Goal: Task Accomplishment & Management: Use online tool/utility

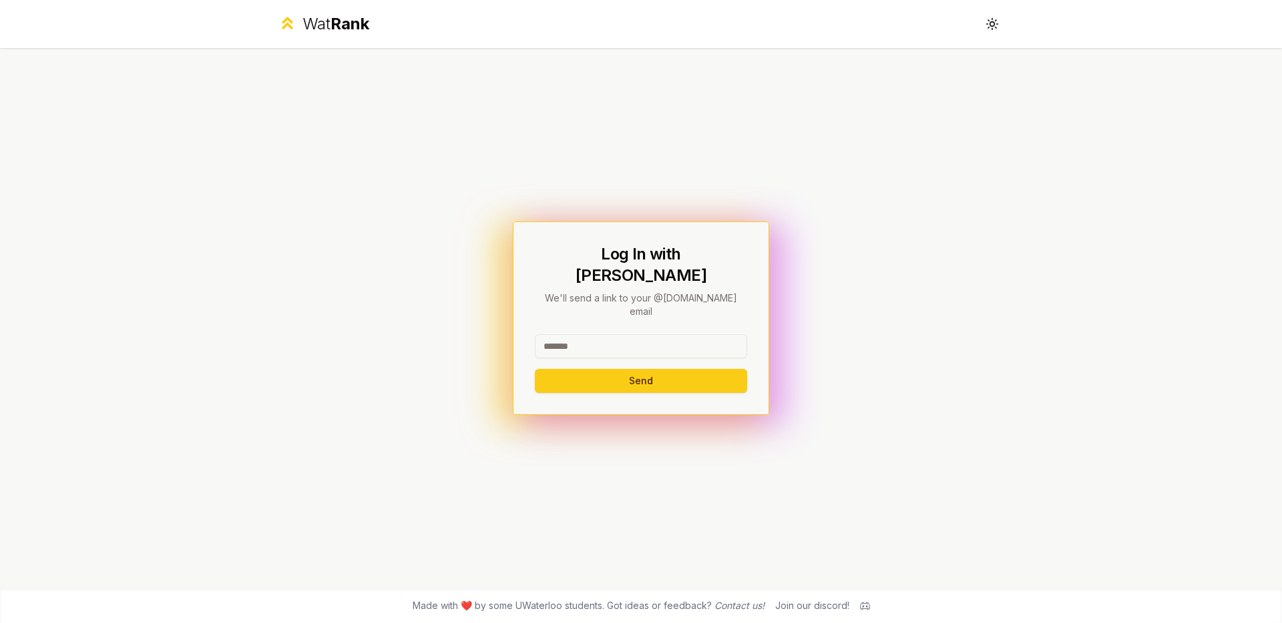
click at [599, 334] on input at bounding box center [641, 346] width 212 height 24
type input "*****"
click at [582, 369] on button "Send" at bounding box center [641, 381] width 212 height 24
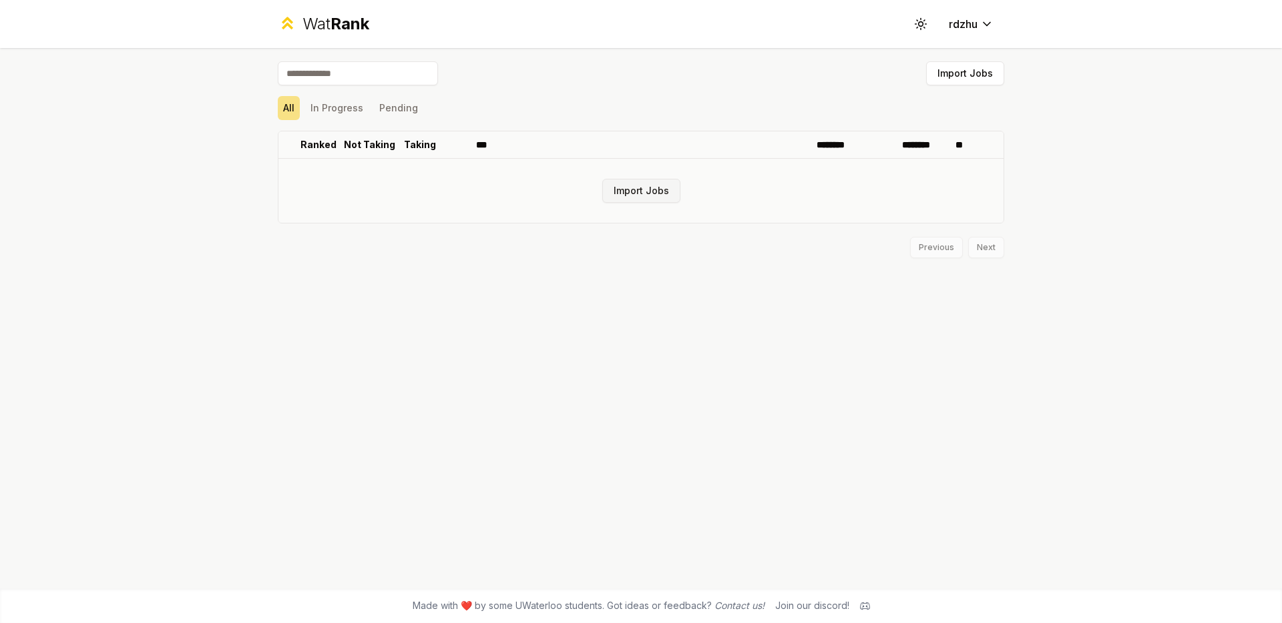
click at [662, 192] on button "Import Jobs" at bounding box center [641, 191] width 78 height 24
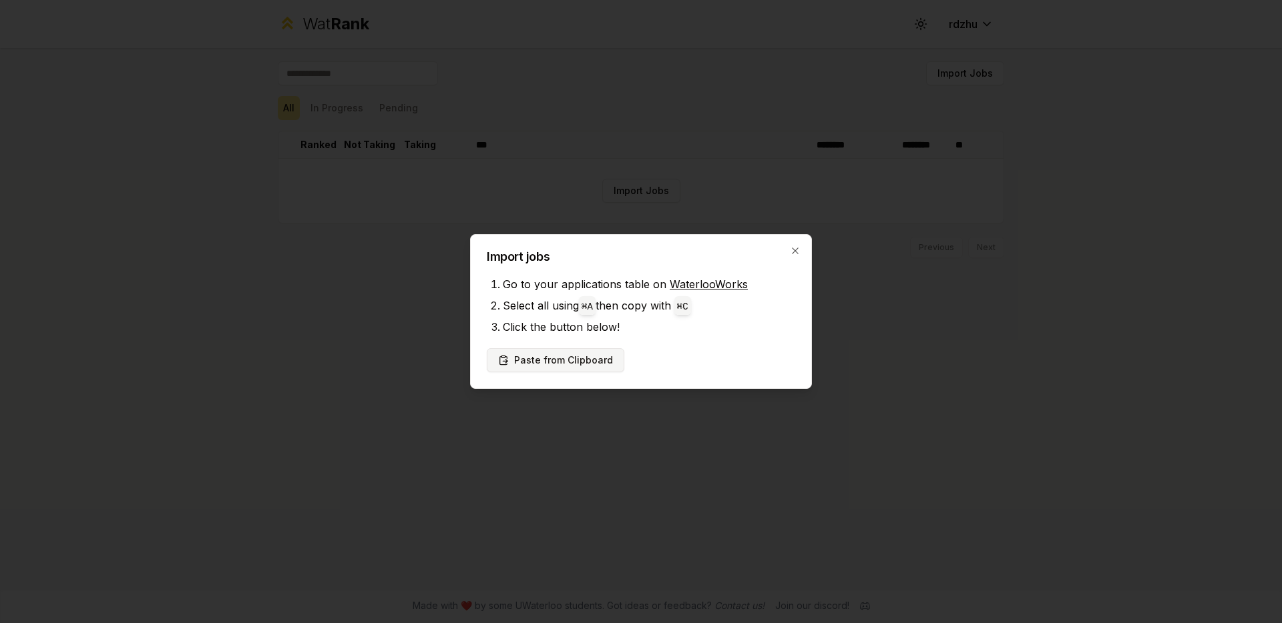
click at [607, 362] on button "Paste from Clipboard" at bounding box center [556, 360] width 138 height 24
click at [593, 361] on button "Paste from Clipboard" at bounding box center [556, 360] width 138 height 24
click at [557, 357] on button "Paste from Clipboard" at bounding box center [556, 360] width 138 height 24
click at [563, 367] on button "Paste from Clipboard" at bounding box center [556, 360] width 138 height 24
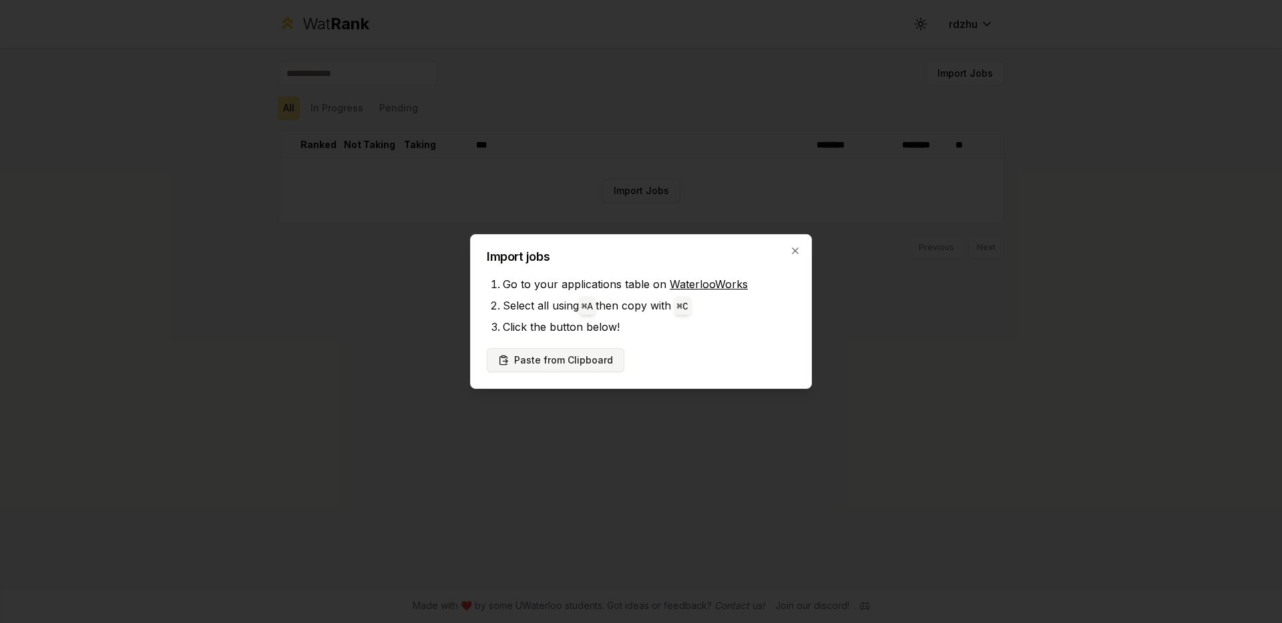
click at [563, 367] on button "Paste from Clipboard" at bounding box center [556, 360] width 138 height 24
click at [799, 254] on icon "button" at bounding box center [795, 251] width 11 height 11
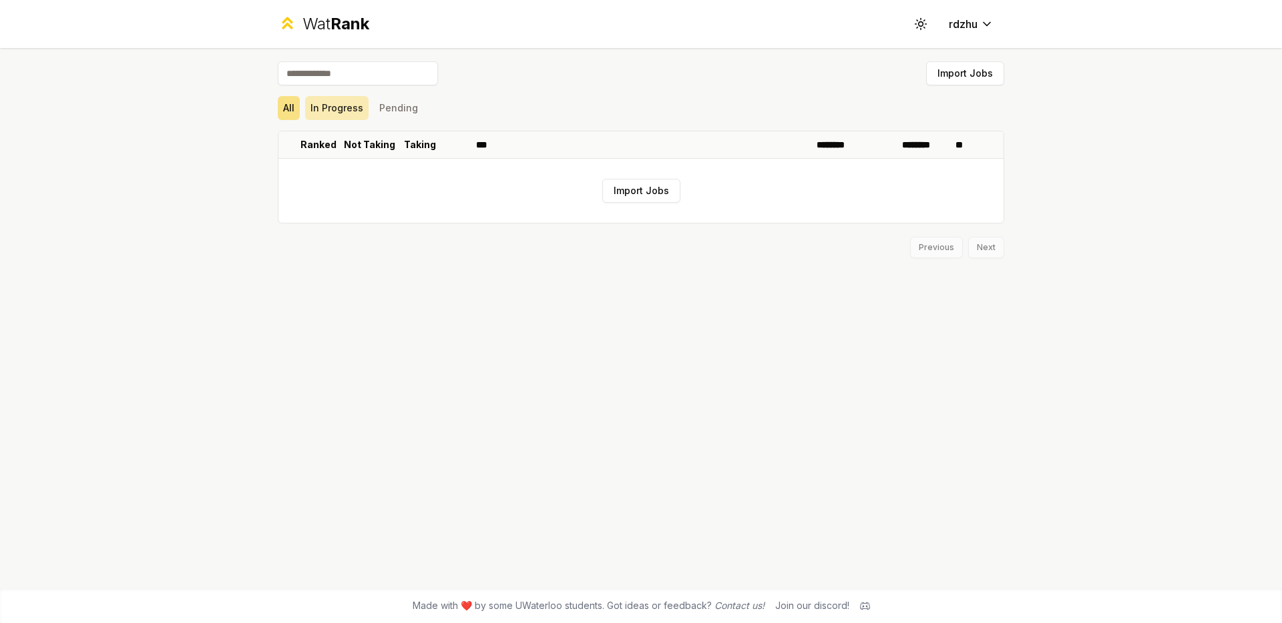
click at [344, 107] on button "In Progress" at bounding box center [336, 108] width 63 height 24
click at [356, 82] on input at bounding box center [358, 73] width 160 height 24
type input "*********"
click at [289, 109] on button "All" at bounding box center [289, 108] width 22 height 24
click at [644, 195] on button "Import Jobs" at bounding box center [641, 191] width 78 height 24
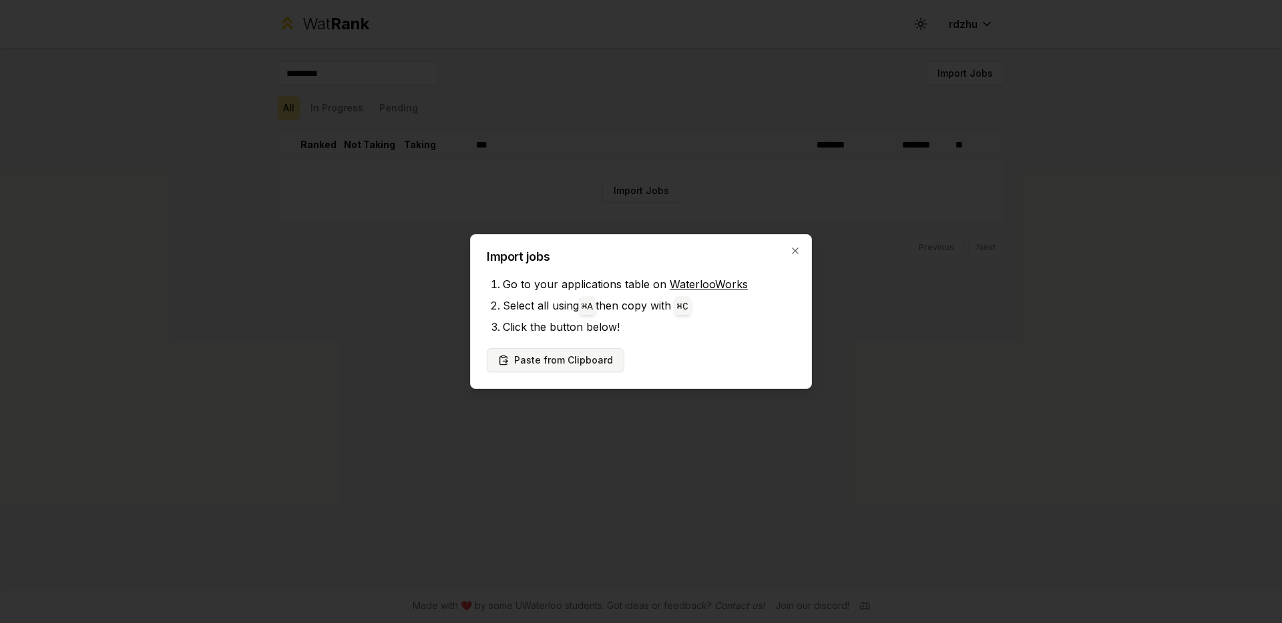
click at [602, 354] on button "Paste from Clipboard" at bounding box center [556, 360] width 138 height 24
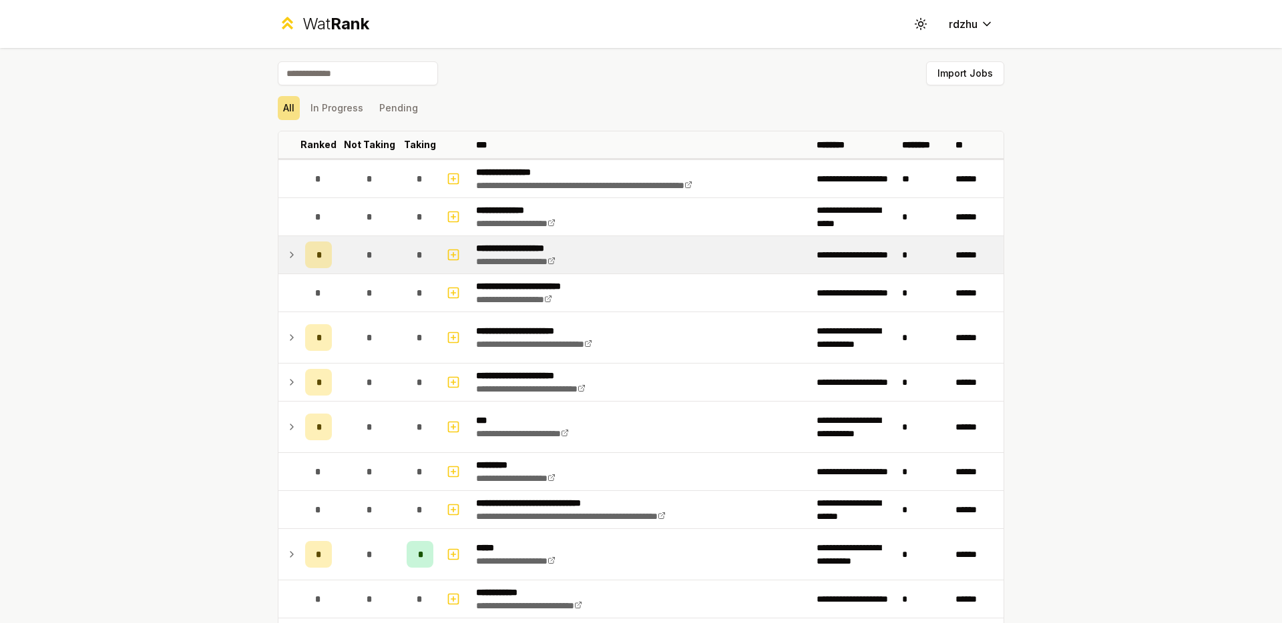
click at [324, 254] on div "*" at bounding box center [318, 255] width 27 height 27
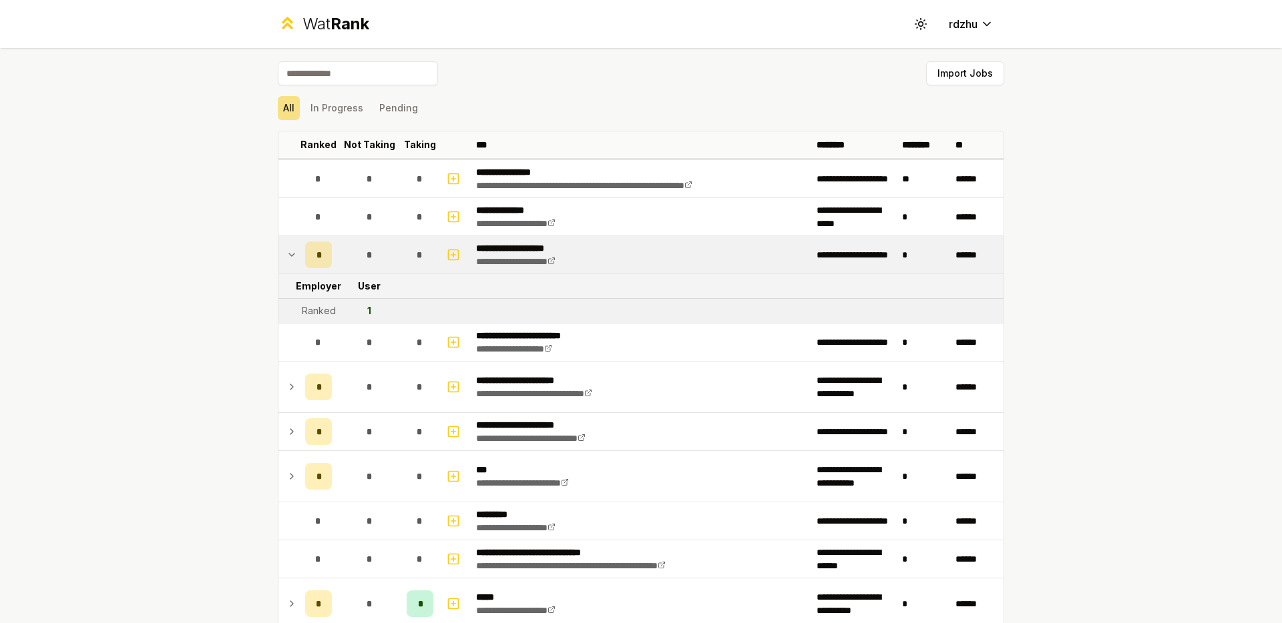
click at [419, 268] on td "*" at bounding box center [419, 254] width 37 height 37
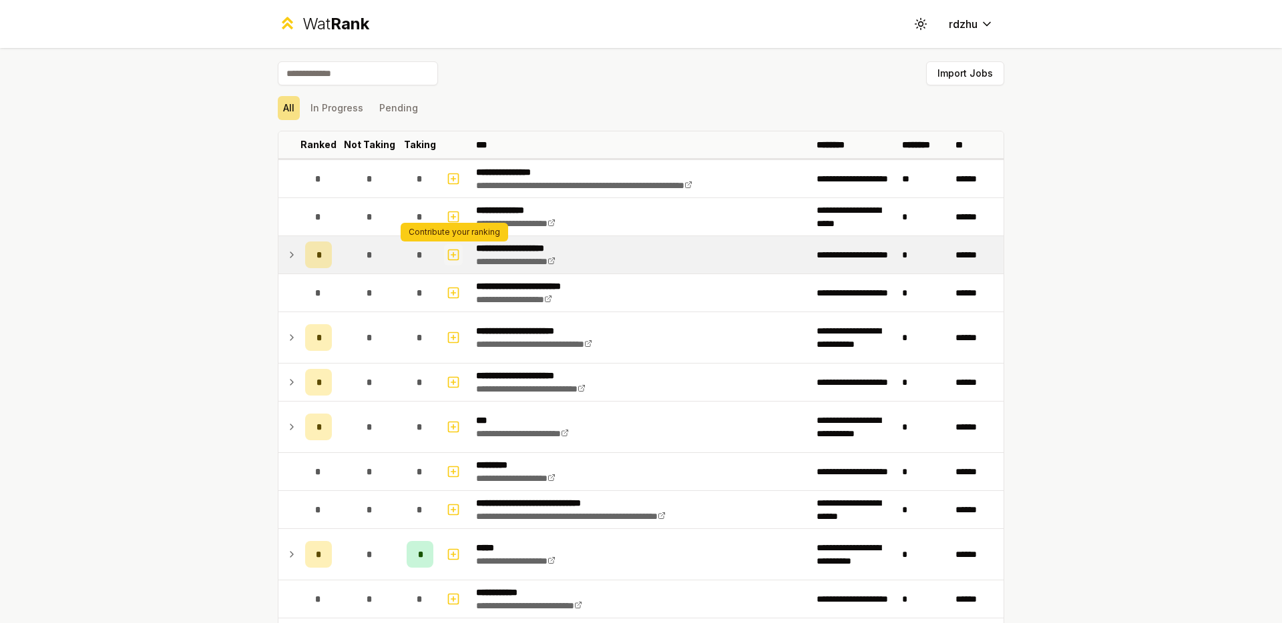
click at [451, 255] on icon "button" at bounding box center [453, 255] width 5 height 0
select select
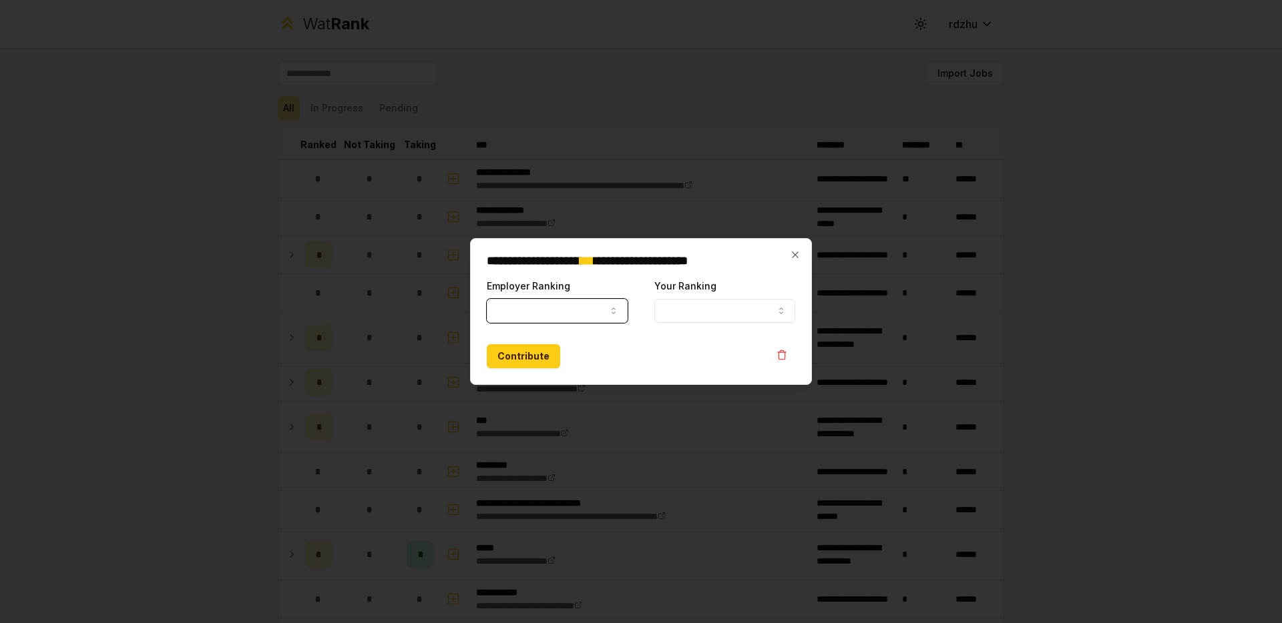
click at [601, 311] on button "Employer Ranking" at bounding box center [557, 311] width 141 height 24
select select "*****"
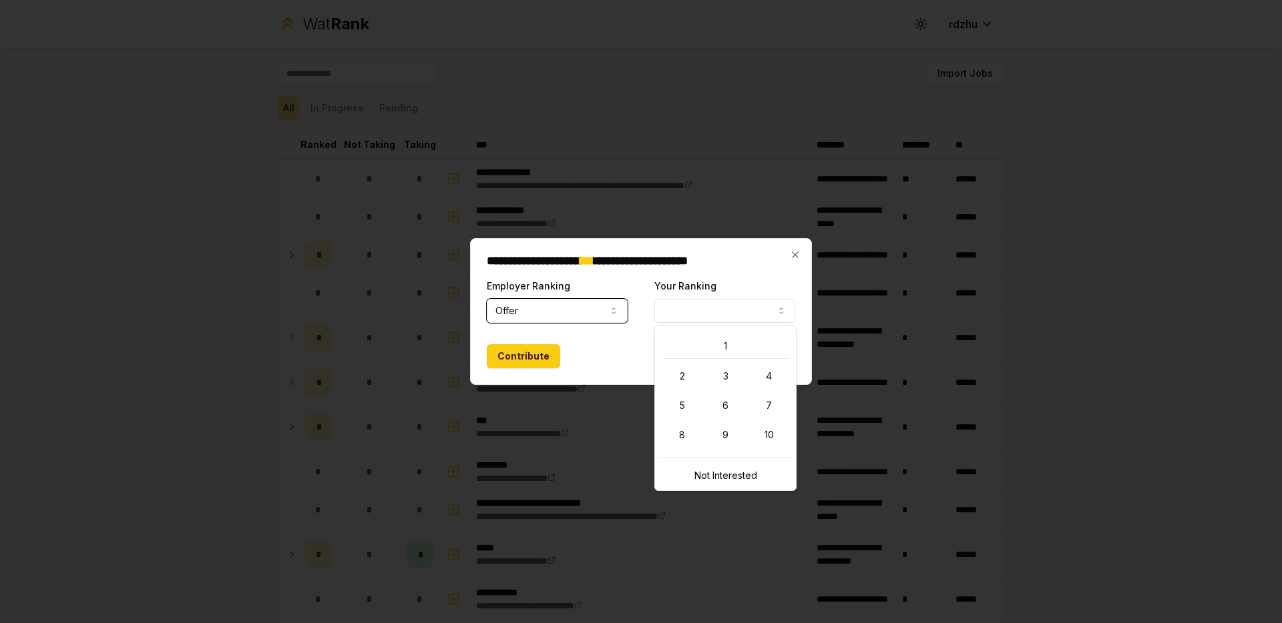
click at [688, 316] on button "Your Ranking" at bounding box center [724, 311] width 141 height 24
click at [794, 256] on icon "button" at bounding box center [795, 255] width 11 height 11
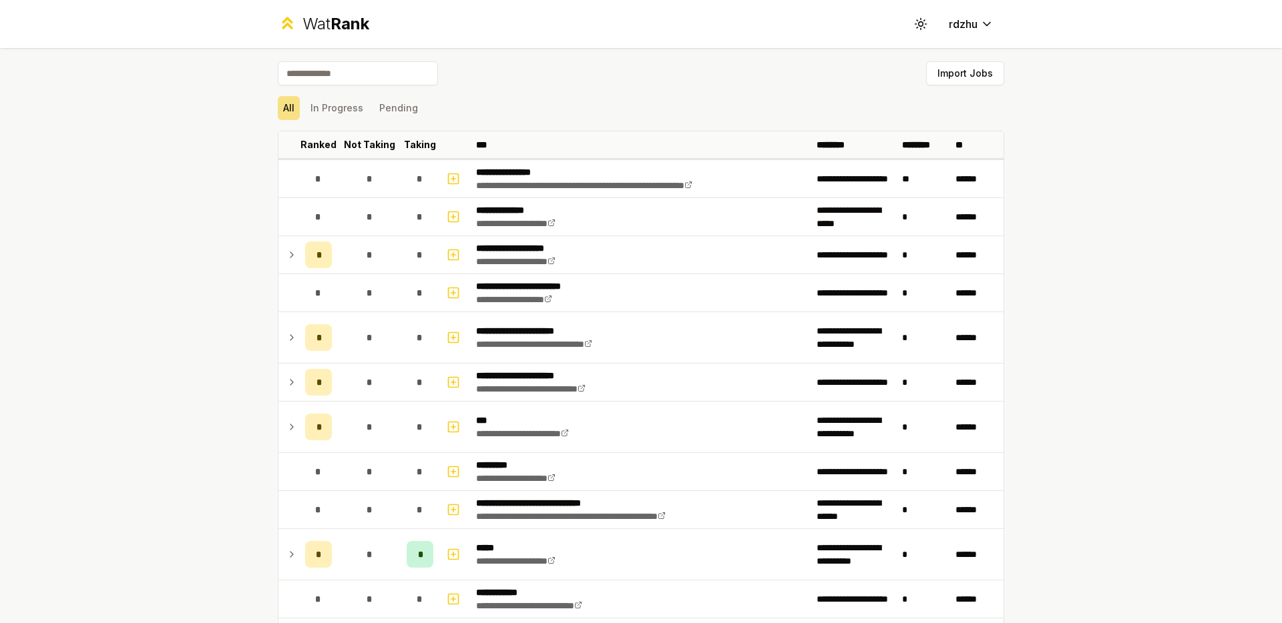
click at [1066, 224] on div "**********" at bounding box center [641, 311] width 1282 height 623
